Goal: Submit feedback/report problem: Submit feedback/report problem

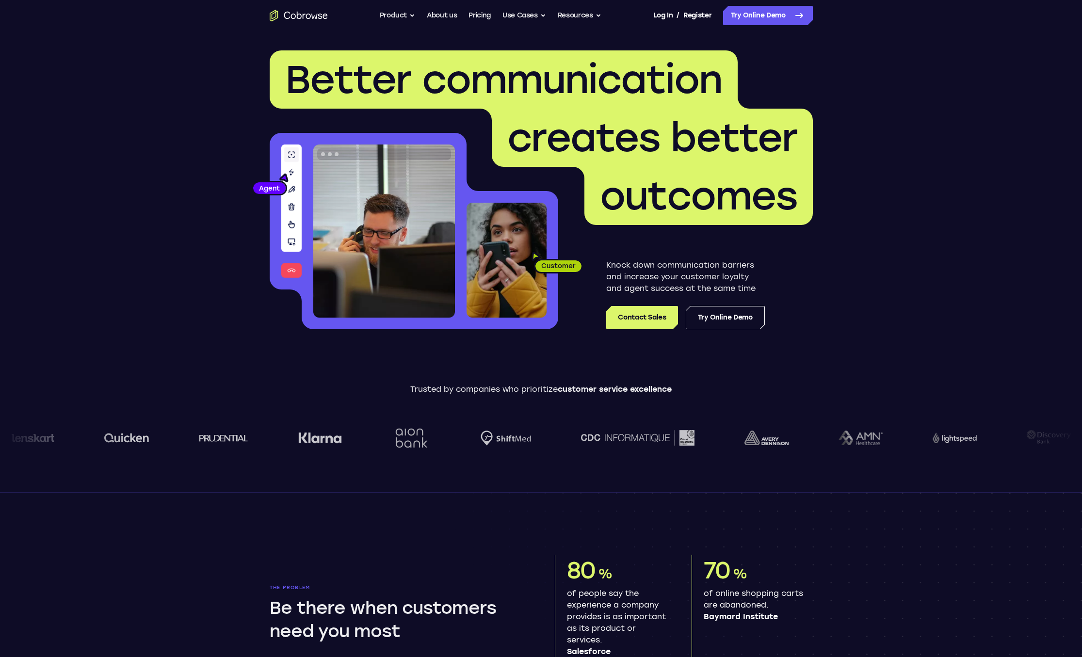
click at [655, 319] on link "Contact Sales" at bounding box center [641, 317] width 71 height 23
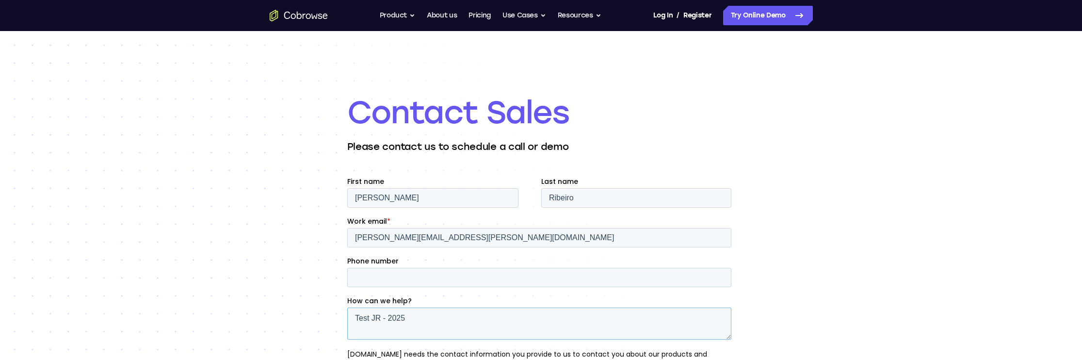
scroll to position [19, 0]
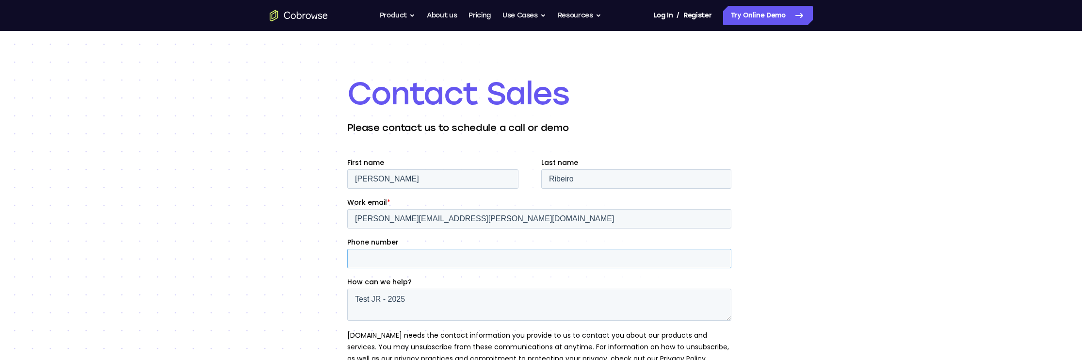
click at [414, 255] on input "Phone number" at bounding box center [539, 258] width 384 height 19
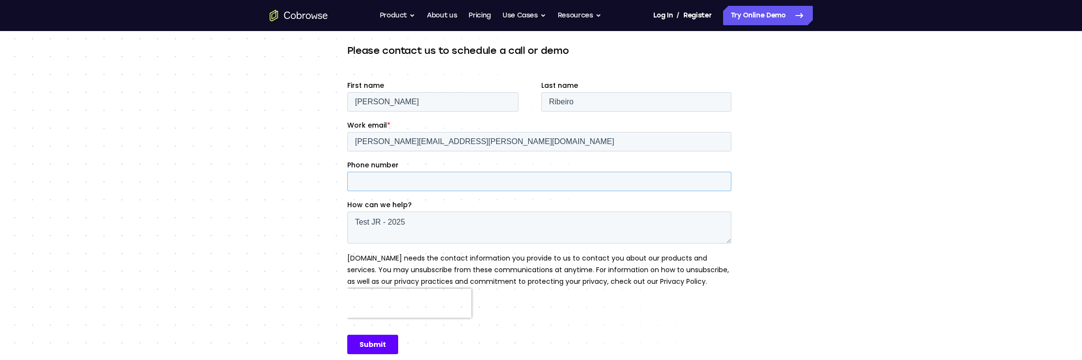
scroll to position [83, 0]
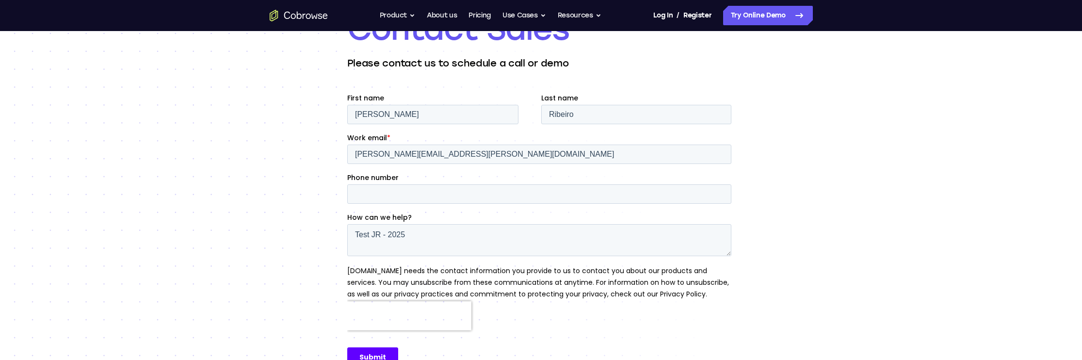
click at [883, 232] on div "Contact Sales Please contact us to schedule a call or demo" at bounding box center [541, 197] width 1082 height 498
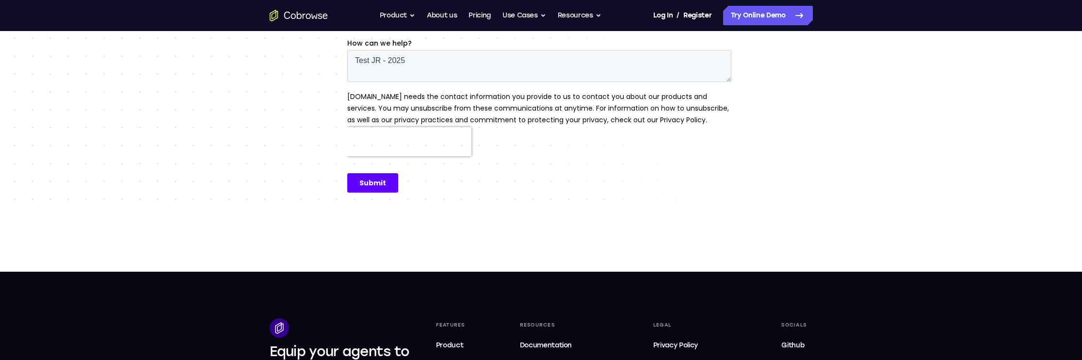
scroll to position [410, 0]
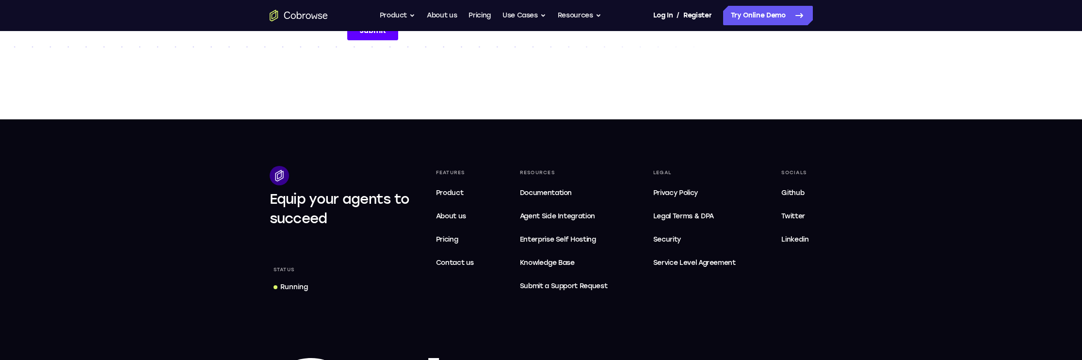
click at [131, 175] on footer "Equip your agents to succeed Status Running Features Product About us Pricing C…" at bounding box center [541, 309] width 1082 height 380
click at [568, 17] on button "Resources" at bounding box center [580, 15] width 44 height 19
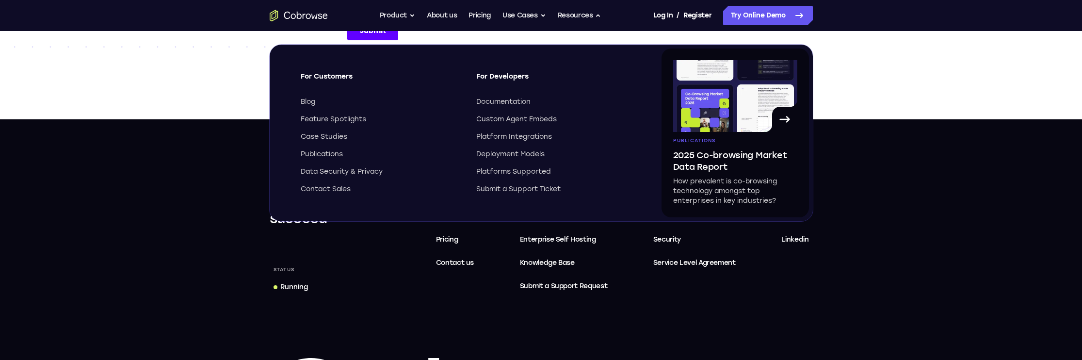
click at [791, 118] on icon at bounding box center [785, 120] width 16 height 16
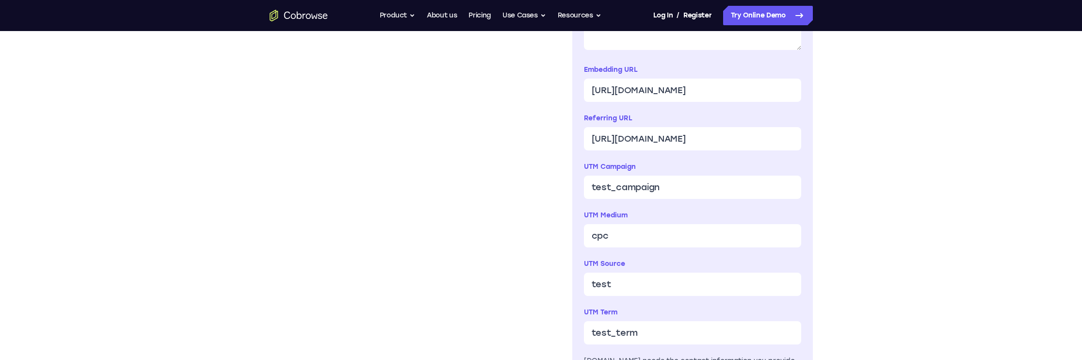
scroll to position [549, 0]
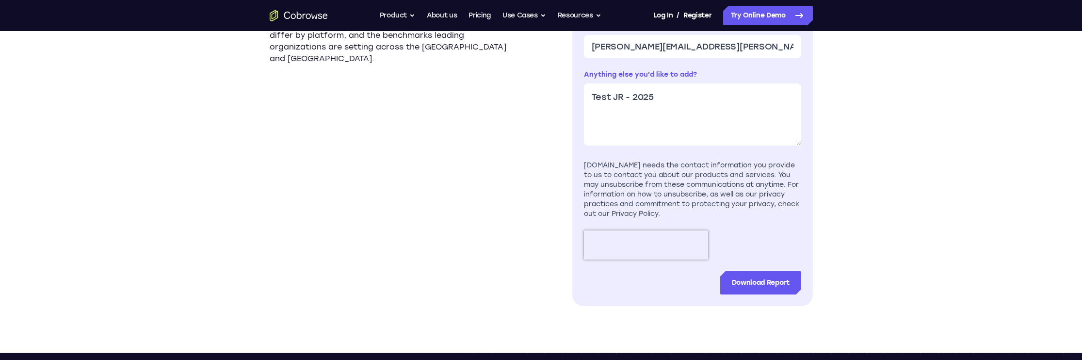
scroll to position [368, 0]
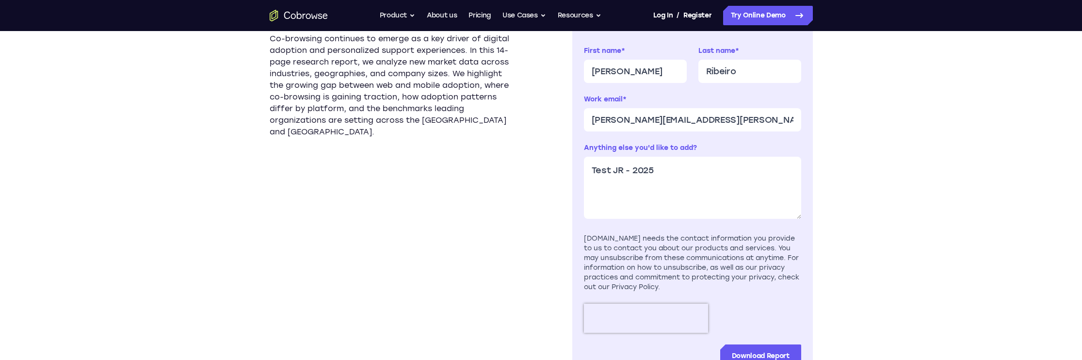
click at [609, 228] on form "Not you? Click here to reset First name * Joao Last name * Ribeiro Work email *…" at bounding box center [692, 193] width 217 height 348
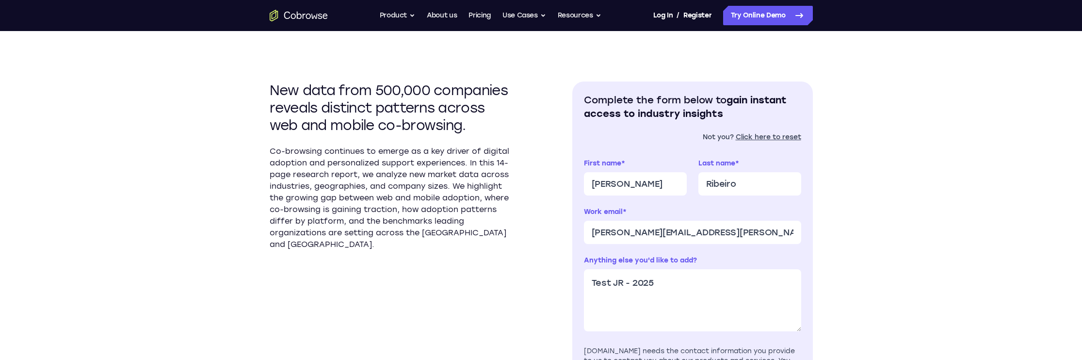
scroll to position [417, 0]
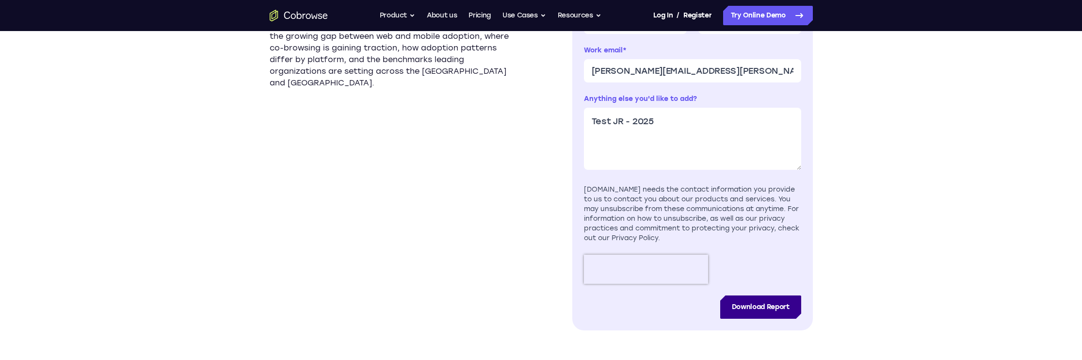
click at [750, 312] on input "Download Report" at bounding box center [760, 306] width 81 height 23
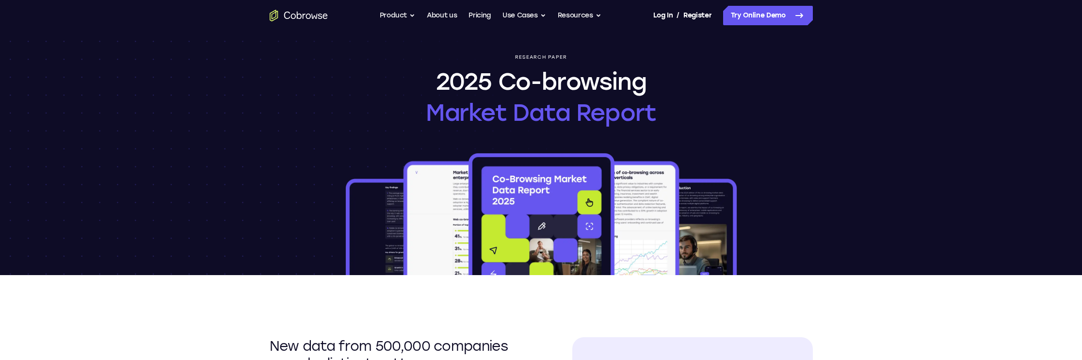
scroll to position [107, 0]
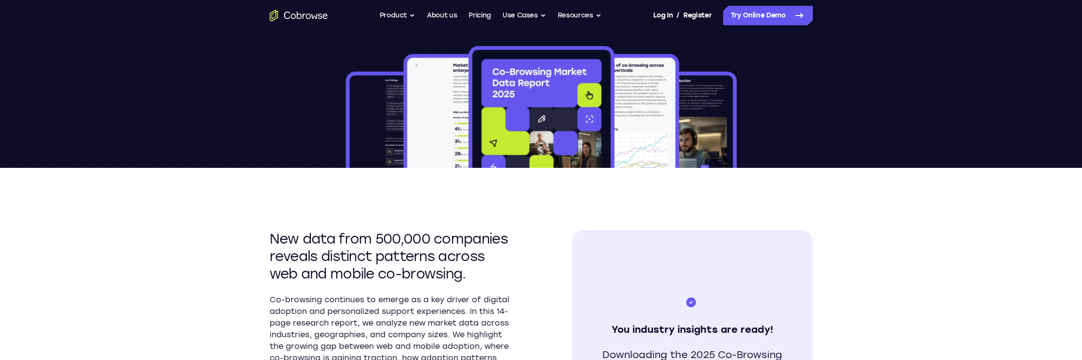
click at [277, 14] on icon "Go to the home page" at bounding box center [299, 16] width 58 height 12
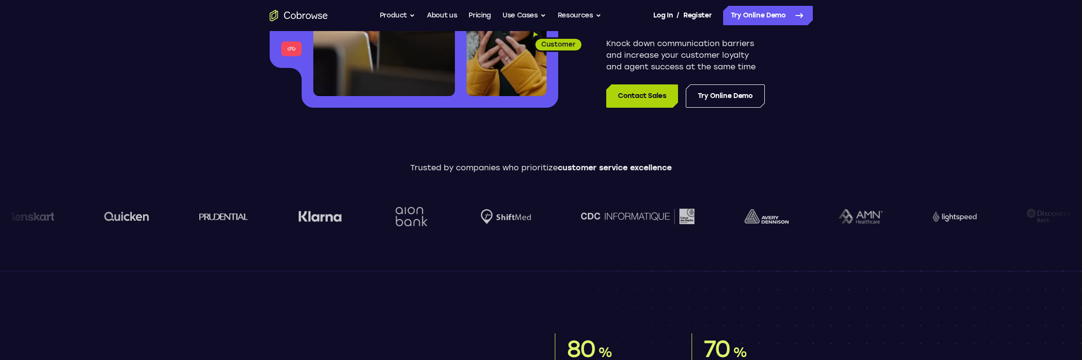
click at [650, 102] on link "Contact Sales" at bounding box center [641, 95] width 71 height 23
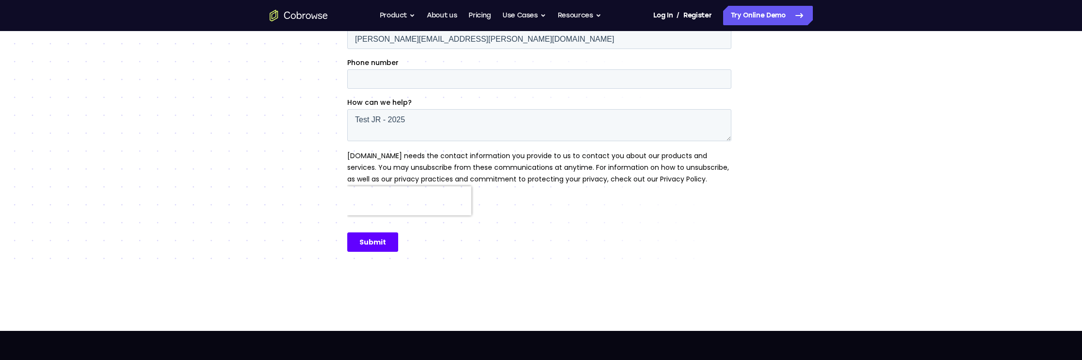
scroll to position [193, 0]
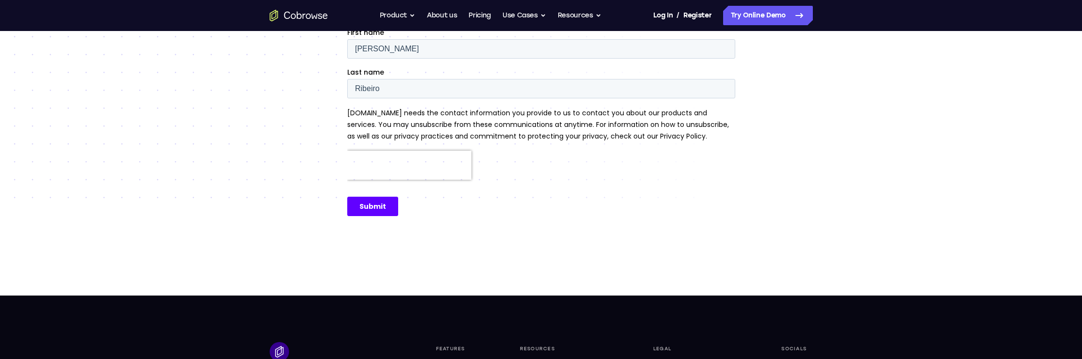
scroll to position [253, 0]
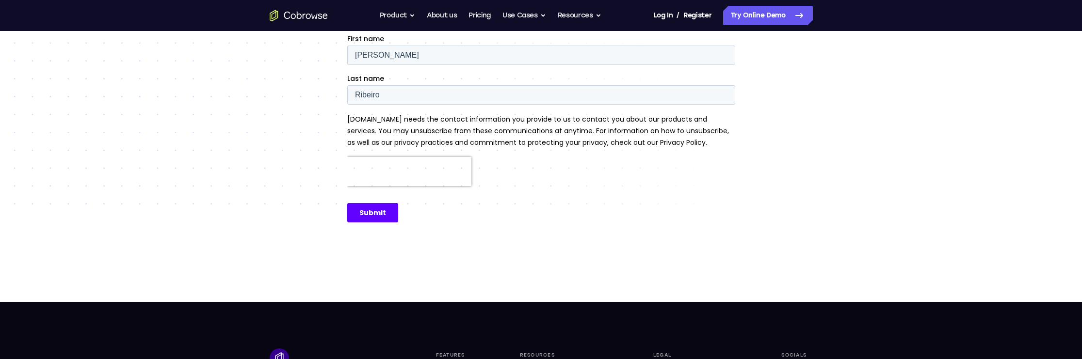
click at [372, 211] on input "Submit" at bounding box center [372, 212] width 51 height 19
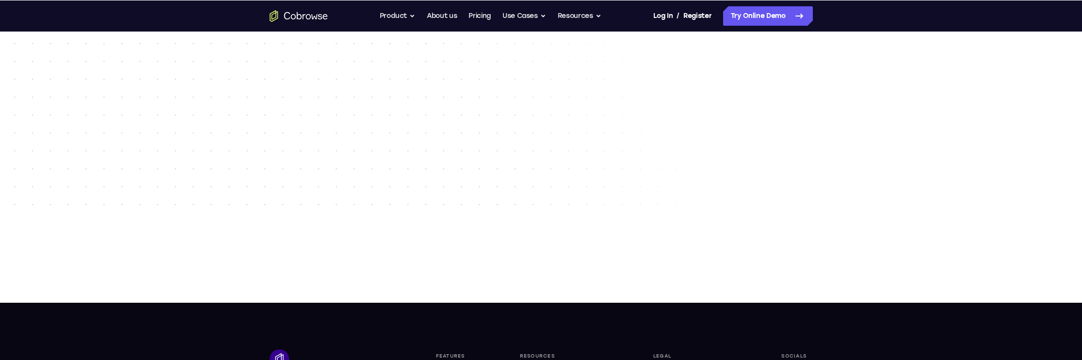
scroll to position [0, 0]
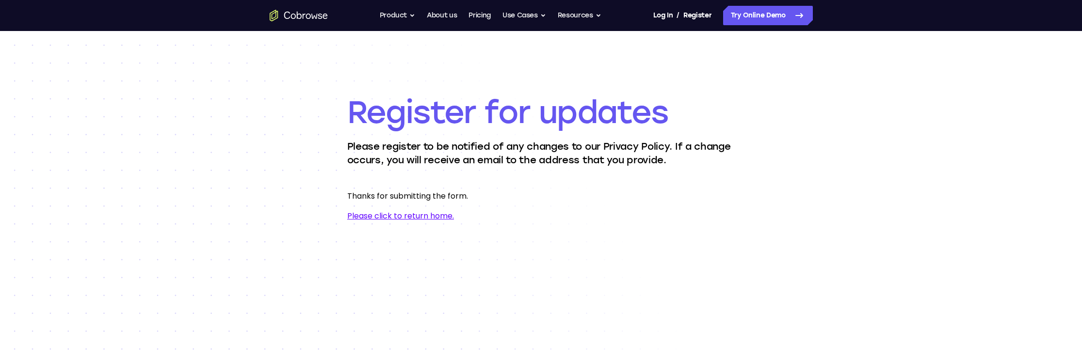
click at [365, 196] on p "Thanks for submitting the form." at bounding box center [541, 196] width 388 height 12
click at [104, 284] on div "Register for updates Please register to be notified of any changes to our Priva…" at bounding box center [541, 293] width 1082 height 524
click at [122, 184] on div "Register for updates Please register to be notified of any changes to our Priva…" at bounding box center [541, 293] width 1082 height 524
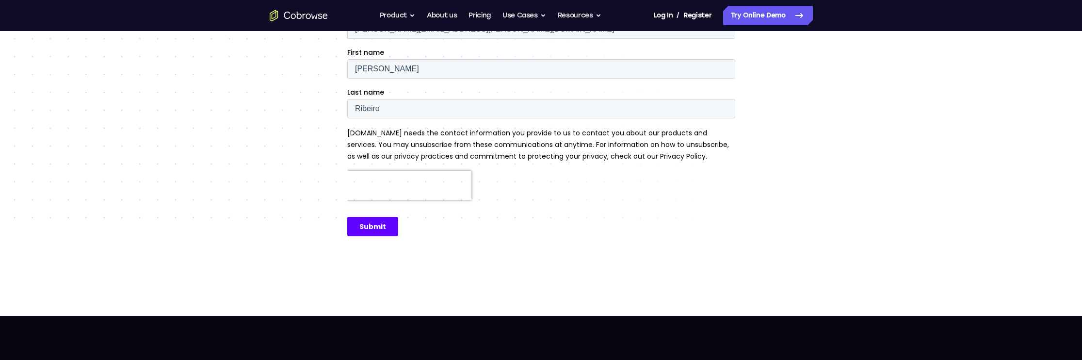
scroll to position [185, 0]
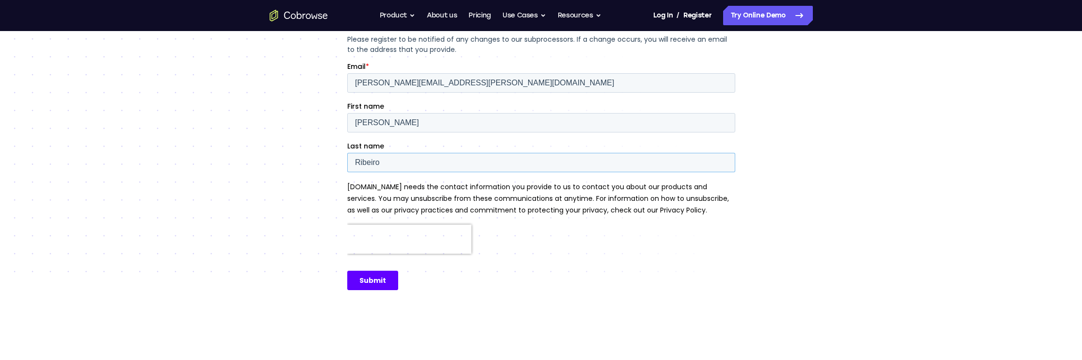
click at [377, 161] on input "Ribeiro" at bounding box center [541, 162] width 388 height 19
click at [42, 347] on div "Register for updates Please register to be notified of any changes to our subpr…" at bounding box center [541, 108] width 1082 height 524
click at [91, 76] on div "Register for updates Please register to be notified of any changes to our subpr…" at bounding box center [541, 108] width 1082 height 524
click at [296, 12] on icon "Go to the home page" at bounding box center [299, 16] width 58 height 12
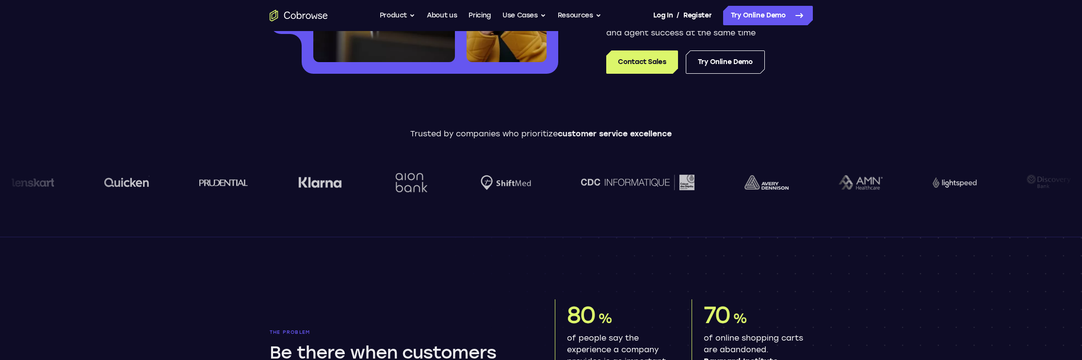
scroll to position [237, 0]
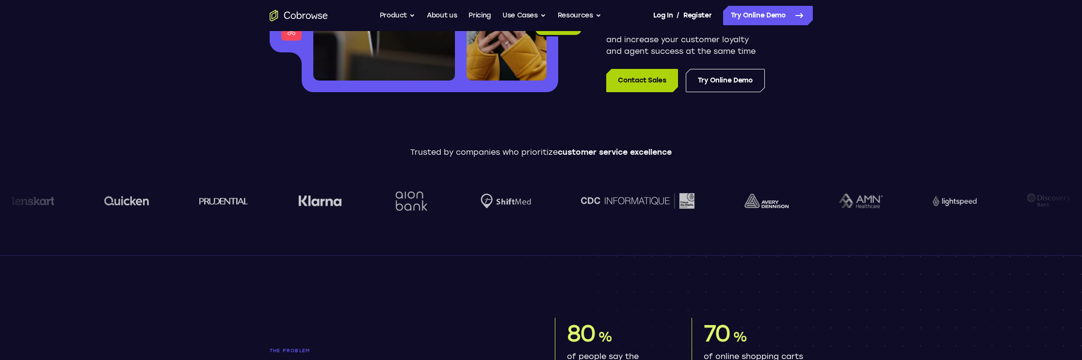
click at [630, 71] on link "Contact Sales" at bounding box center [641, 80] width 71 height 23
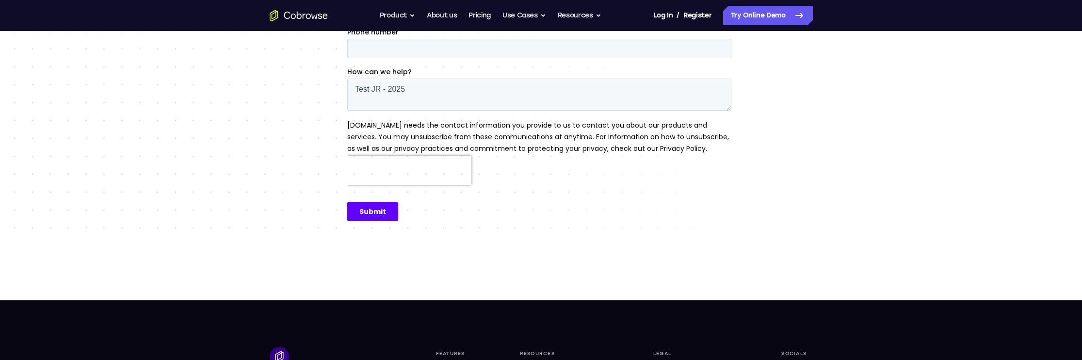
scroll to position [175, 0]
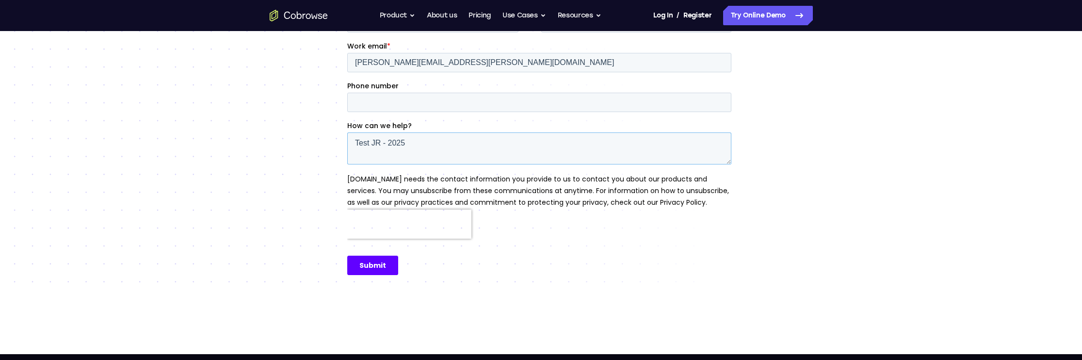
click at [402, 139] on textarea "Test JR - 2025" at bounding box center [539, 148] width 384 height 32
type textarea "Test JR - Contact"
click at [364, 265] on input "Submit" at bounding box center [372, 265] width 51 height 19
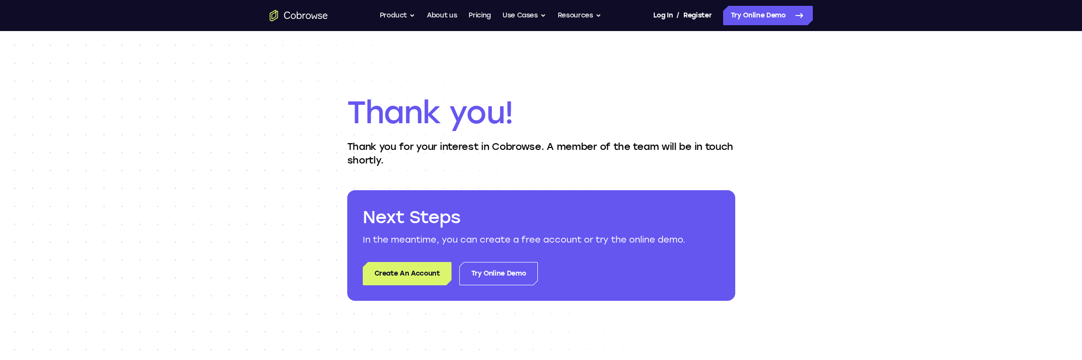
click at [226, 233] on div "Thank you! Thank you for your interest in Cobrowse. A member of the team will b…" at bounding box center [541, 197] width 1082 height 332
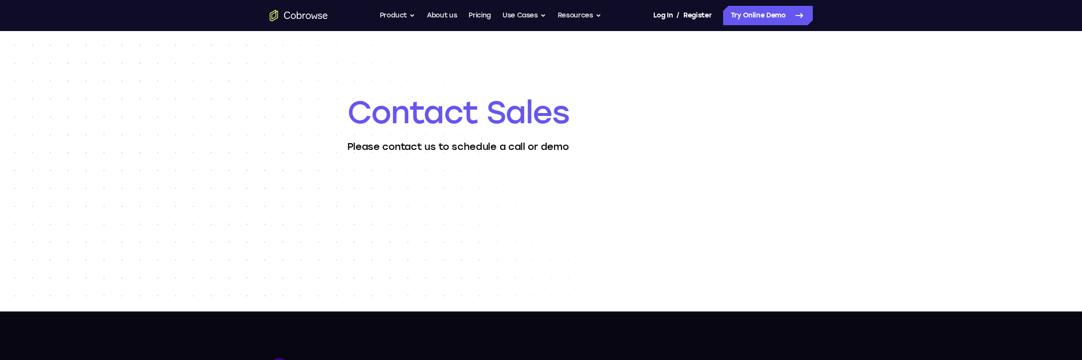
scroll to position [175, 0]
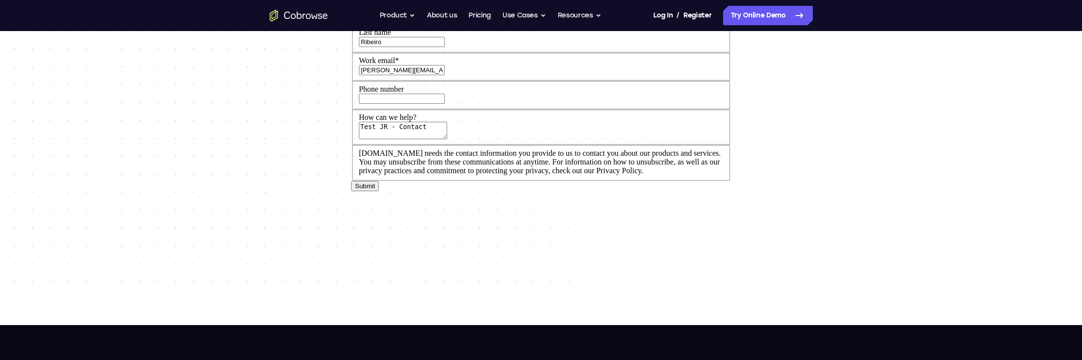
click at [288, 19] on icon "Go to the home page" at bounding box center [299, 16] width 58 height 12
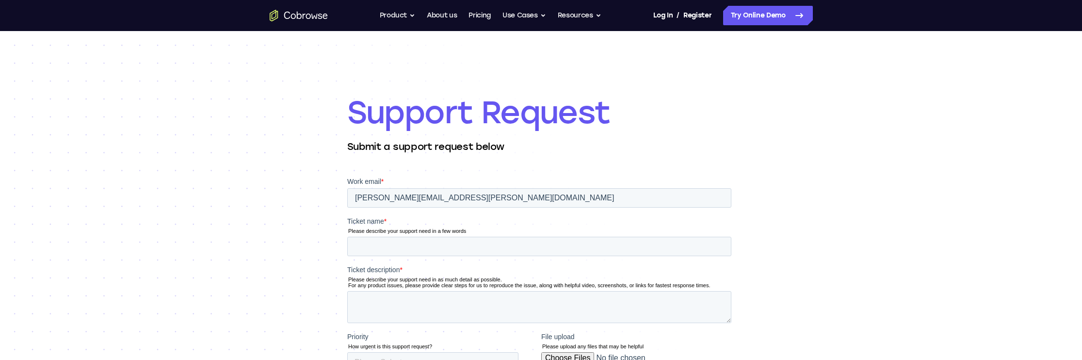
scroll to position [47, 0]
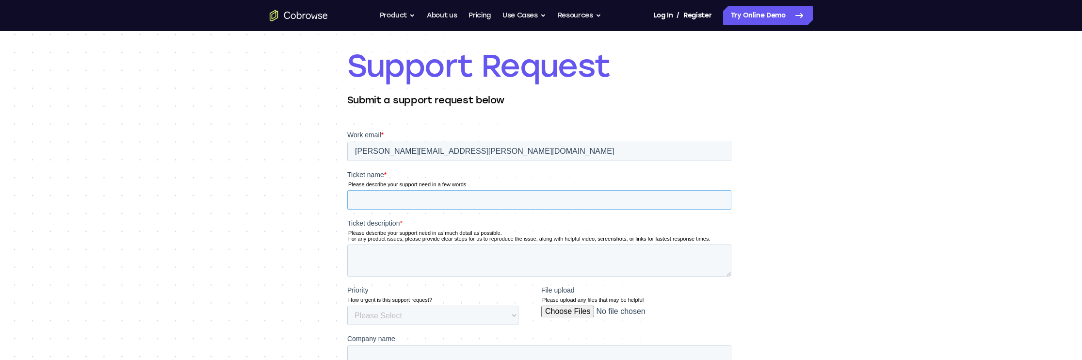
click at [397, 200] on input "Ticket name *" at bounding box center [539, 199] width 384 height 19
type input "Teste JR"
click at [404, 254] on textarea "Ticket description *" at bounding box center [539, 261] width 384 height 32
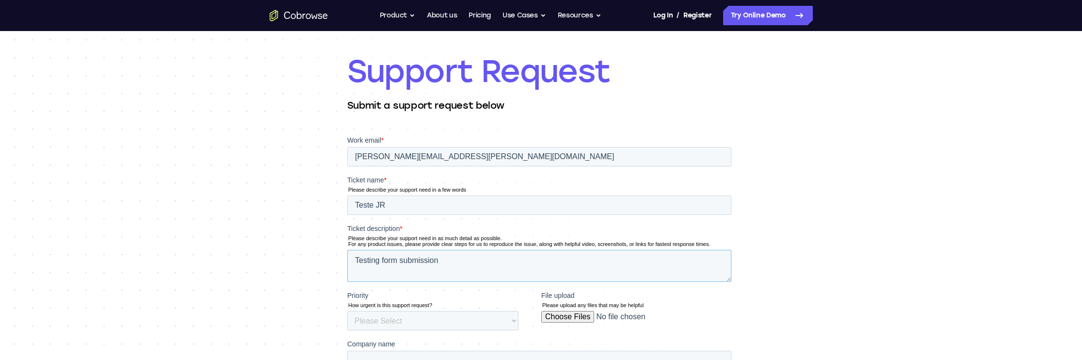
scroll to position [143, 0]
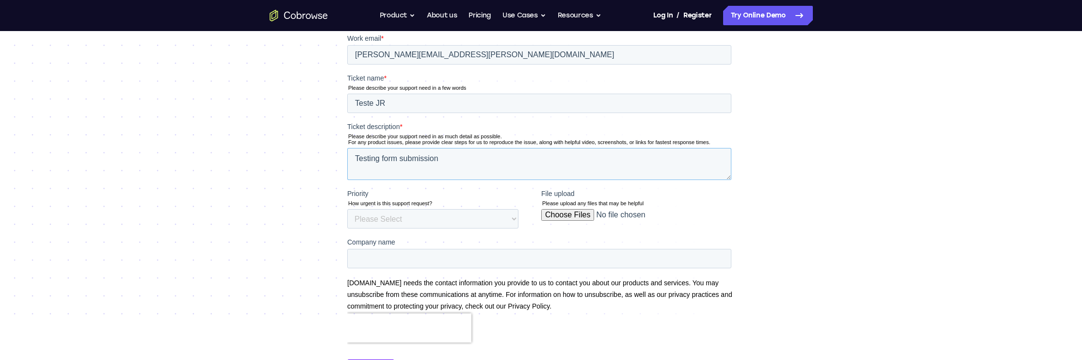
type textarea "Testing form submission"
click at [417, 213] on select "Please Select Low Medium High" at bounding box center [432, 218] width 171 height 19
select select "LOW"
click at [347, 209] on select "Please Select Low Medium High" at bounding box center [432, 218] width 171 height 19
click at [421, 218] on select "Please Select Low Medium High" at bounding box center [432, 218] width 171 height 19
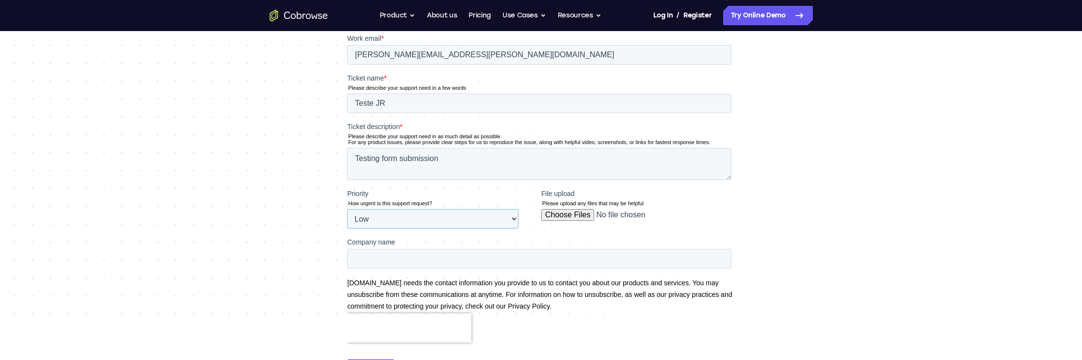
scroll to position [342, 0]
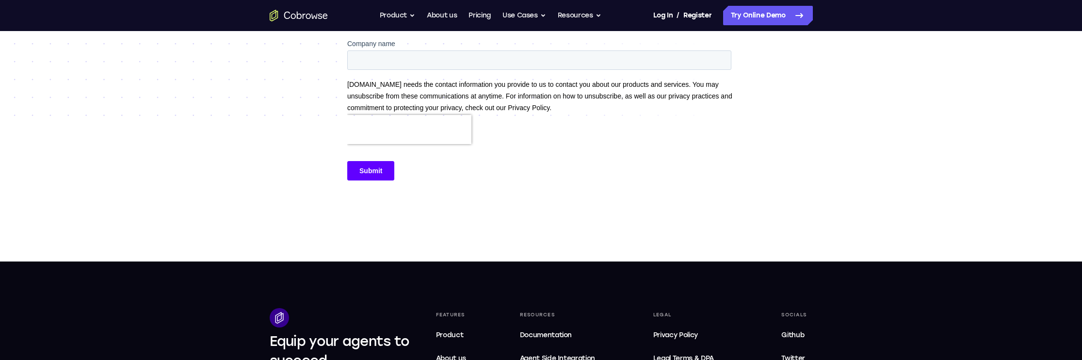
click at [369, 176] on input "Submit" at bounding box center [370, 170] width 47 height 19
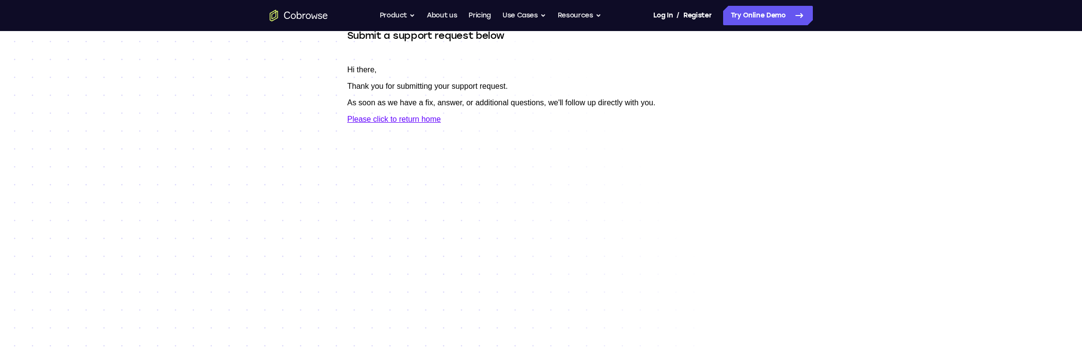
scroll to position [0, 0]
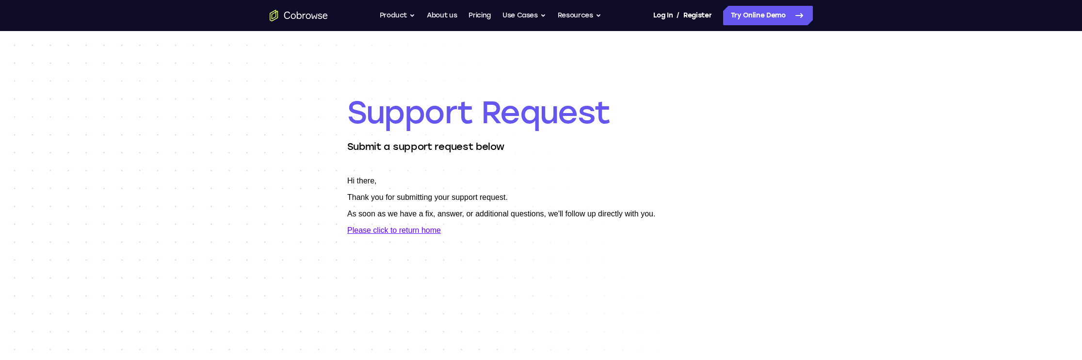
click at [290, 14] on icon "Go to the home page" at bounding box center [299, 16] width 58 height 12
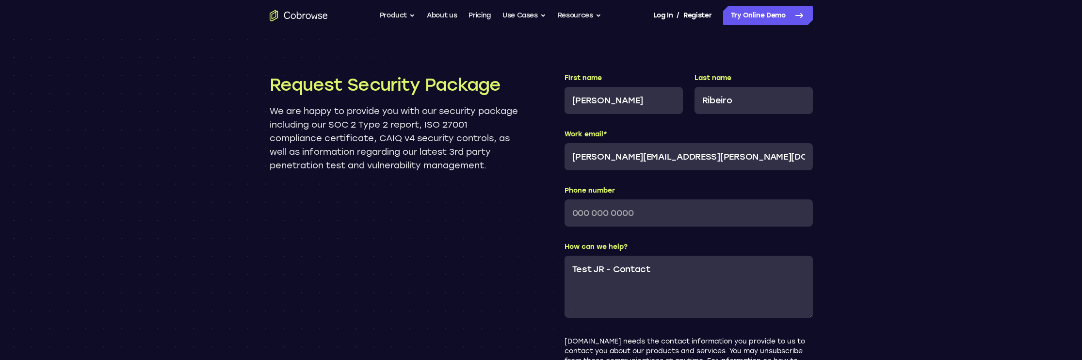
scroll to position [977, 0]
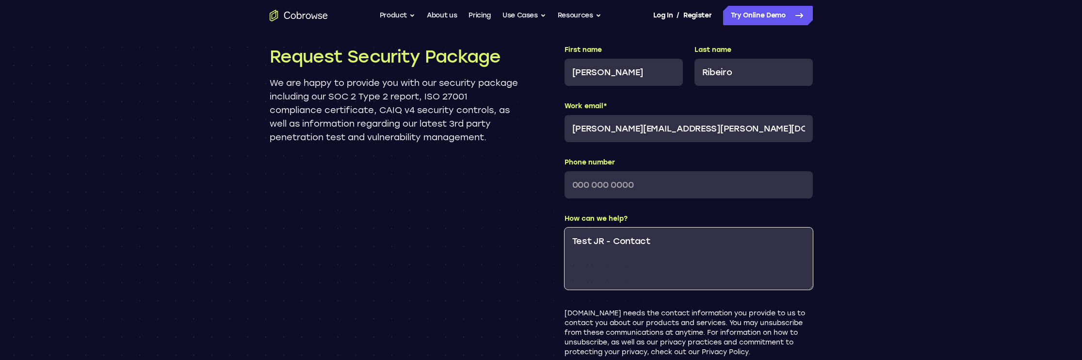
click at [671, 248] on textarea "Test JR - Contact" at bounding box center [689, 259] width 248 height 62
click at [633, 239] on textarea "Test JR - Contact" at bounding box center [689, 259] width 248 height 62
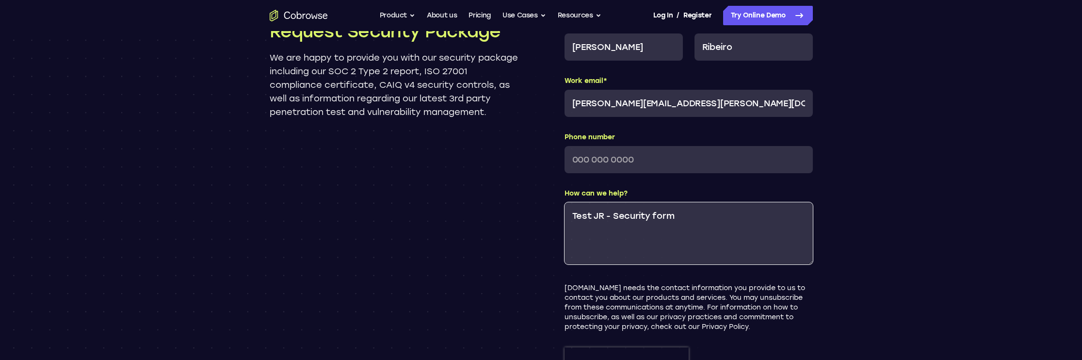
scroll to position [1101, 0]
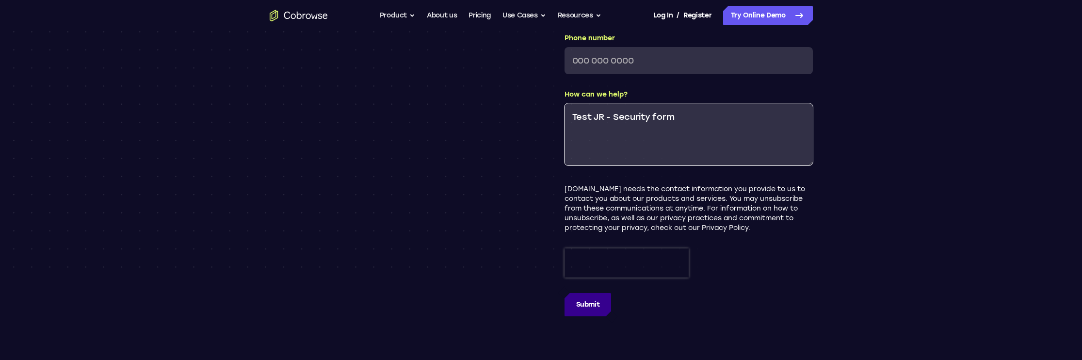
type textarea "Test JR - Security form"
click at [584, 304] on input "Submit" at bounding box center [588, 304] width 47 height 23
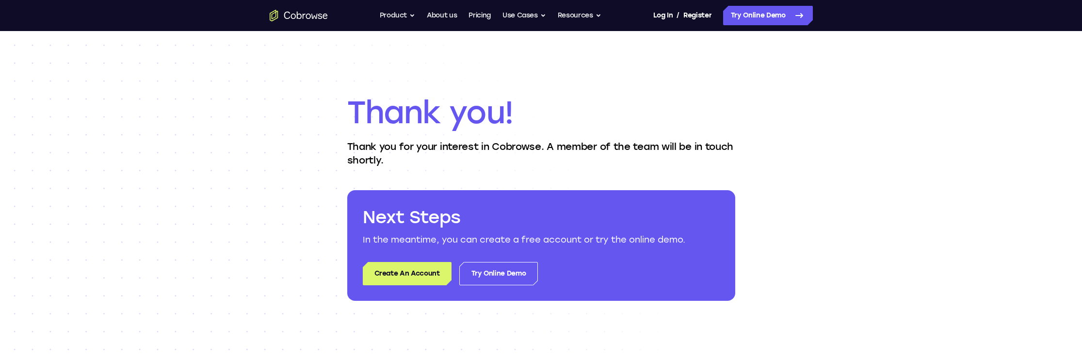
click at [83, 143] on div "Thank you! Thank you for your interest in Cobrowse. A member of the team will b…" at bounding box center [541, 197] width 1082 height 332
